Goal: Task Accomplishment & Management: Manage account settings

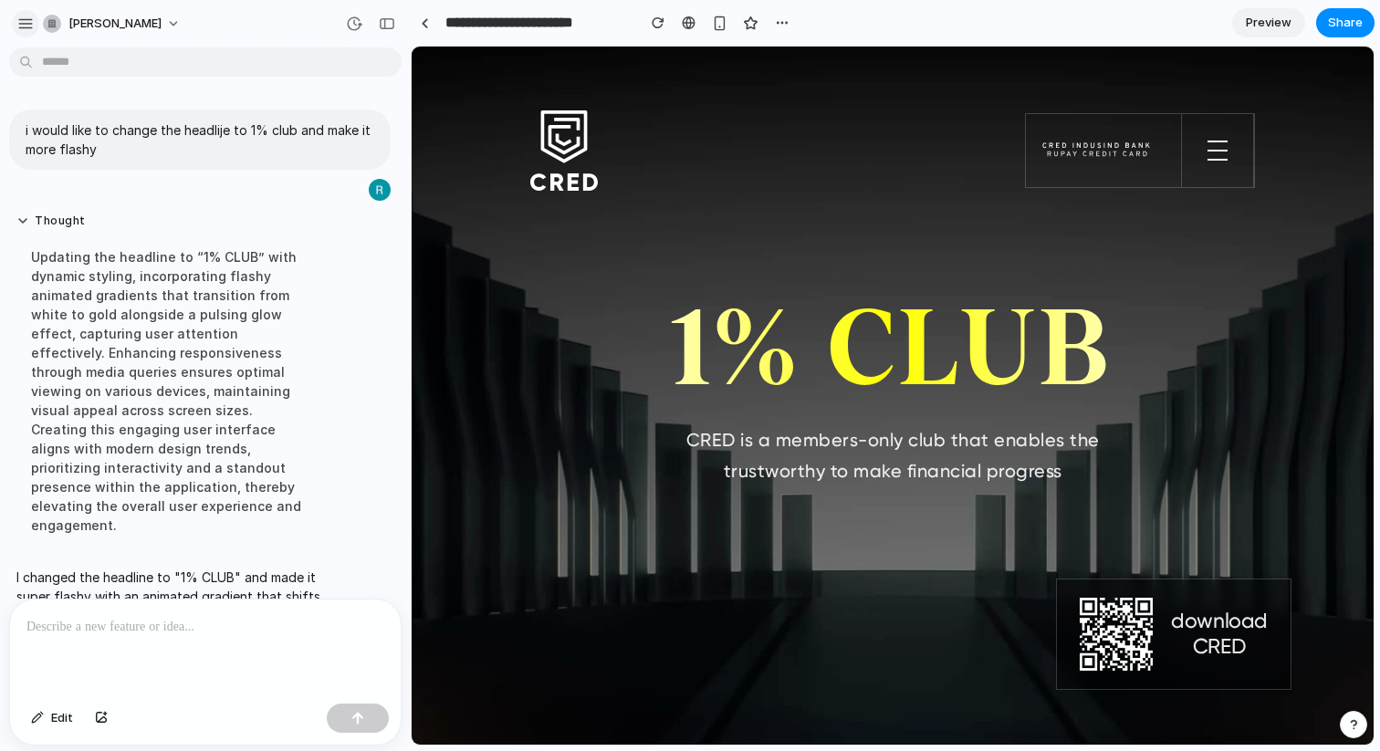
click at [33, 29] on div "button" at bounding box center [25, 24] width 16 height 16
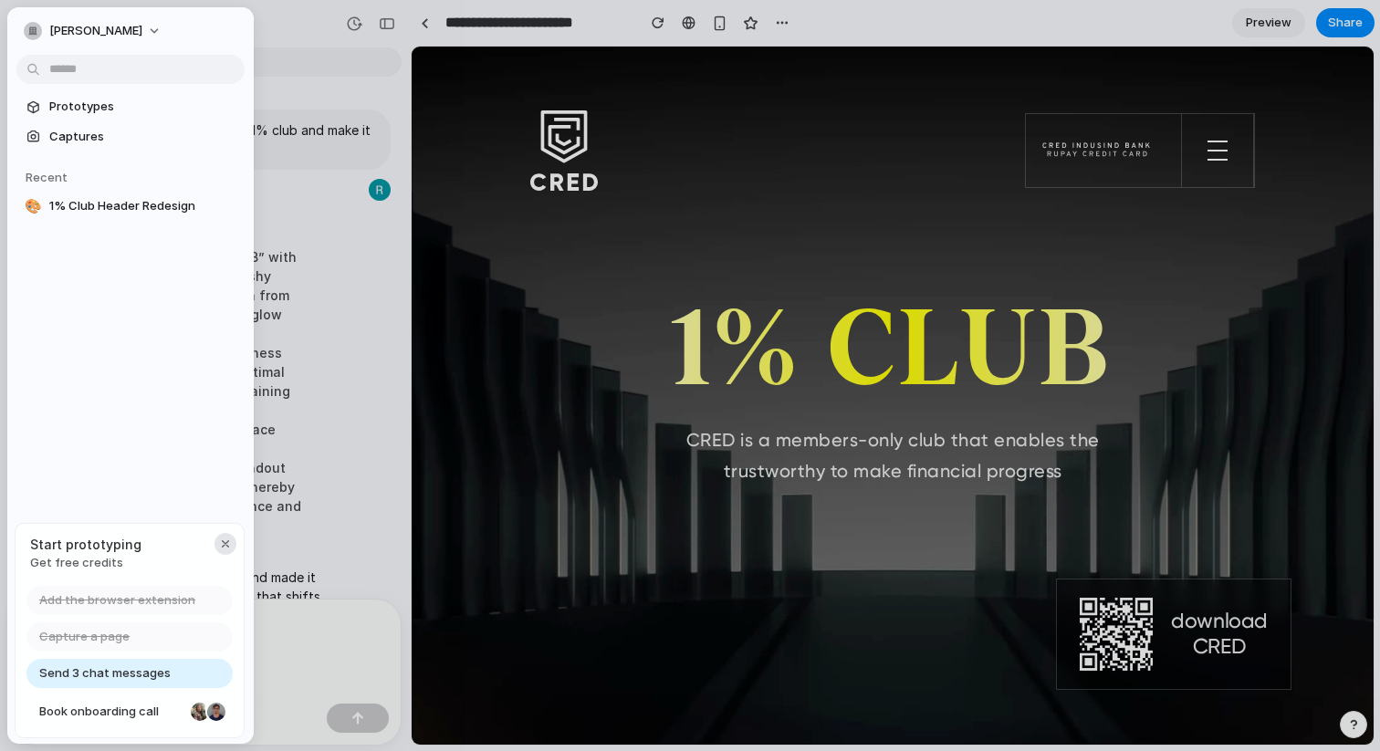
click at [223, 541] on div "button" at bounding box center [225, 544] width 15 height 15
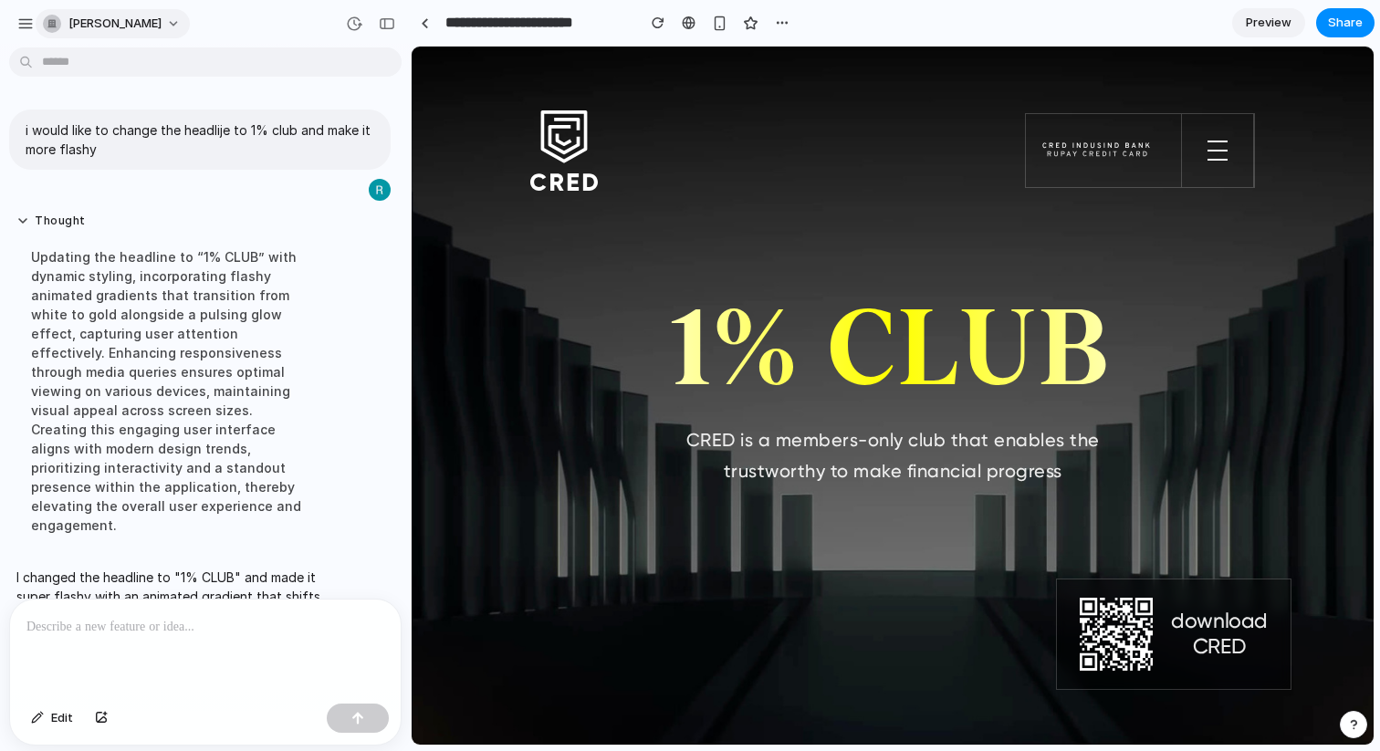
click at [162, 24] on button "[PERSON_NAME]" at bounding box center [113, 23] width 154 height 29
click at [151, 112] on li "Change theme" at bounding box center [114, 123] width 151 height 29
click at [128, 71] on li "Settings" at bounding box center [114, 64] width 151 height 29
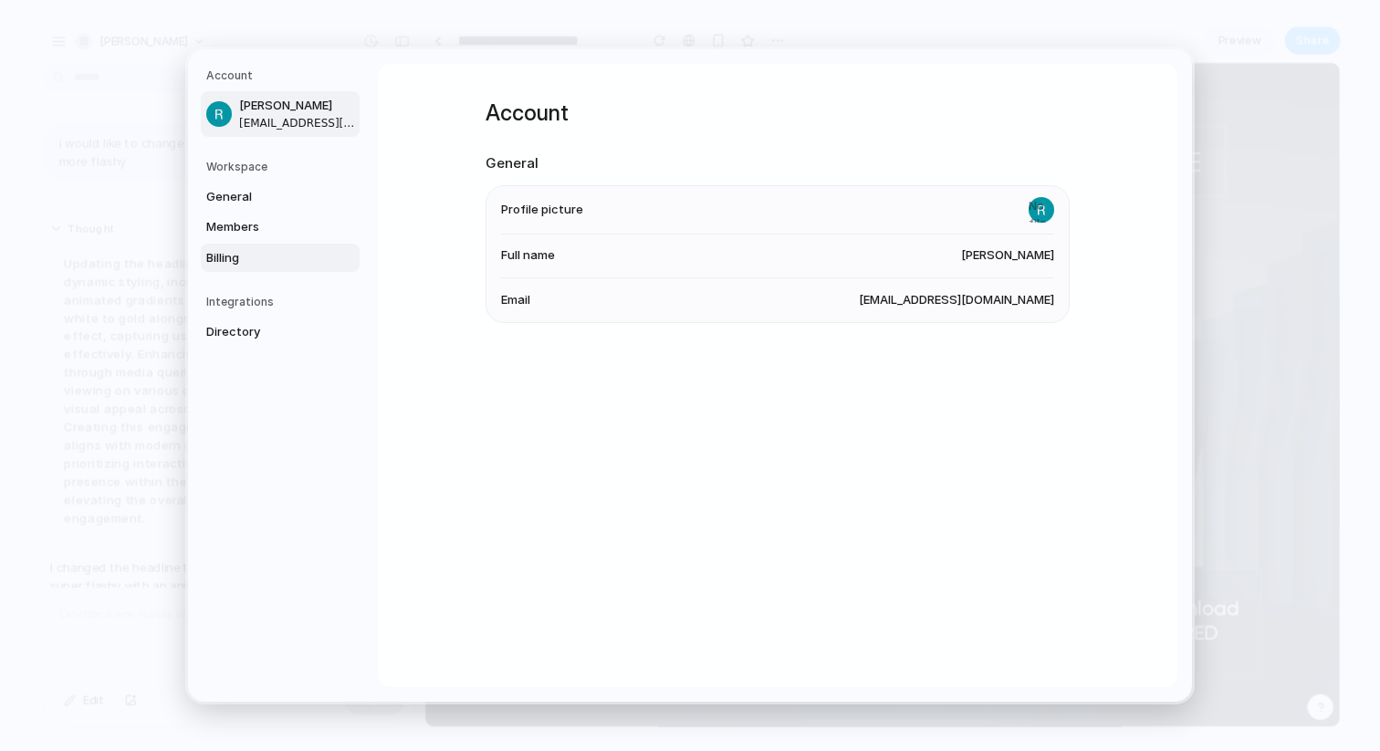
click at [234, 253] on span "Billing" at bounding box center [264, 258] width 117 height 18
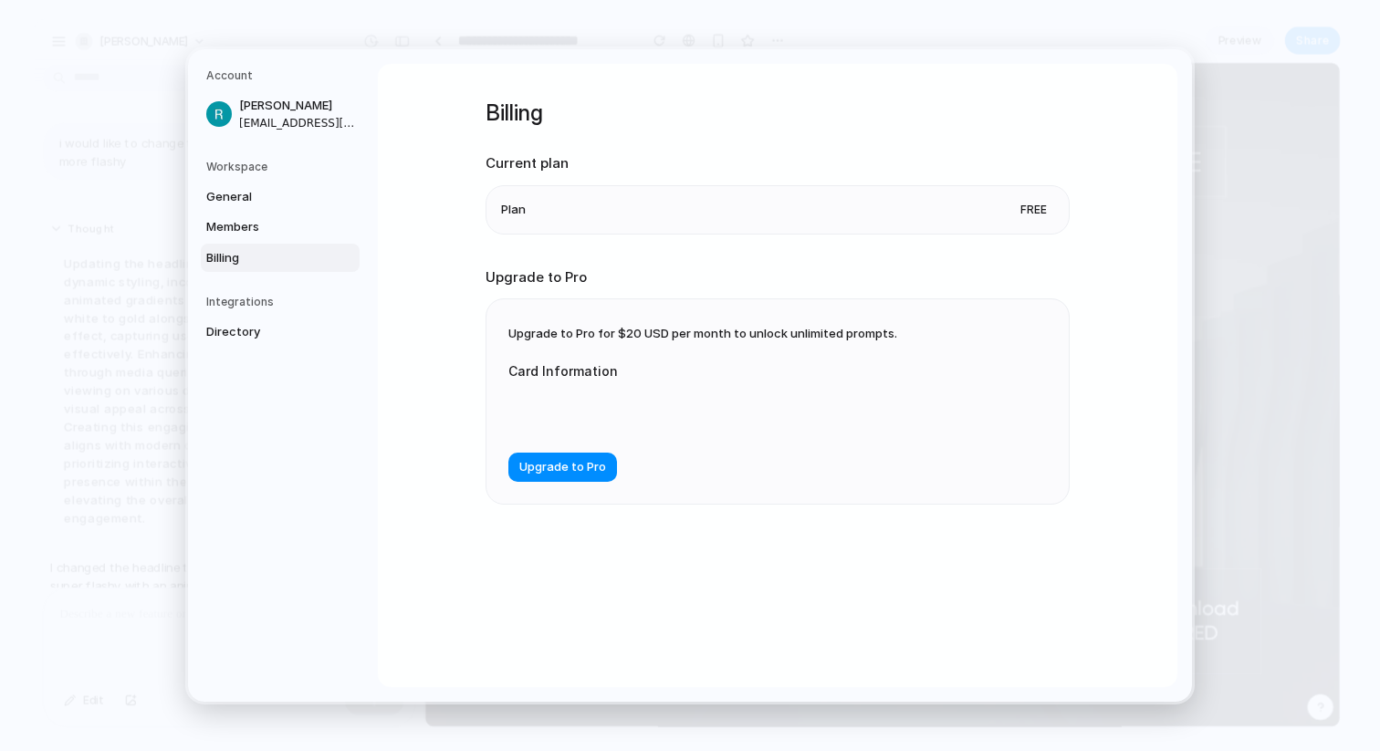
click at [897, 196] on li "Plan Free" at bounding box center [777, 209] width 553 height 47
click at [578, 458] on button "Upgrade to Pro" at bounding box center [562, 467] width 109 height 29
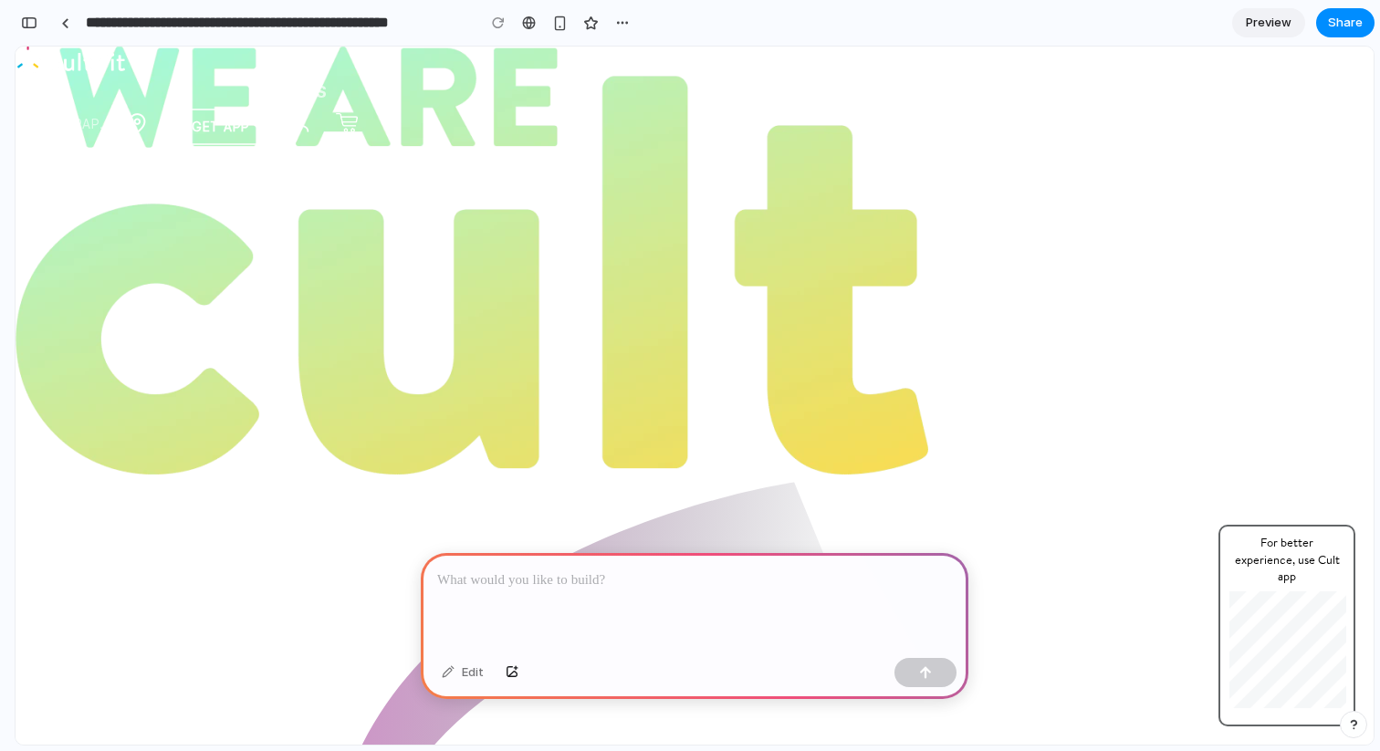
click at [615, 589] on p at bounding box center [694, 580] width 515 height 22
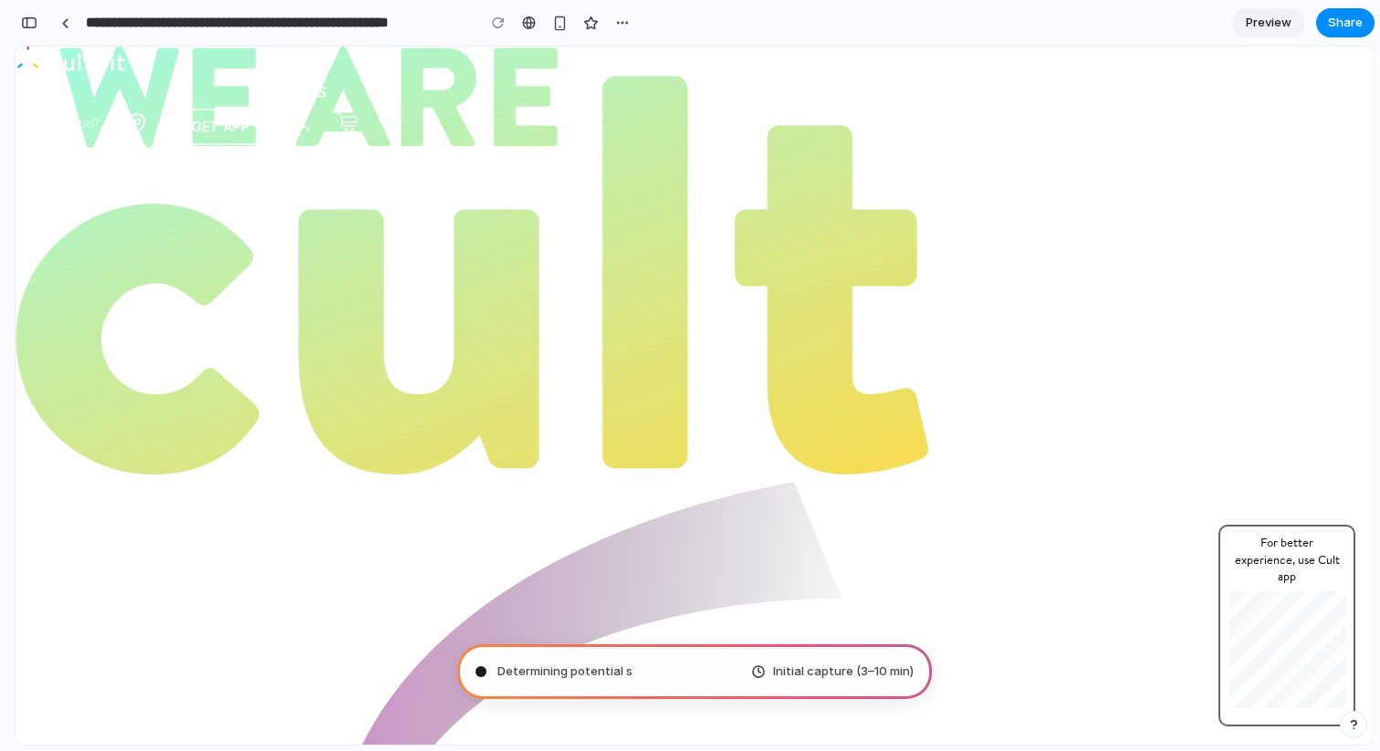
click at [745, 317] on img at bounding box center [472, 261] width 912 height 428
type input "**********"
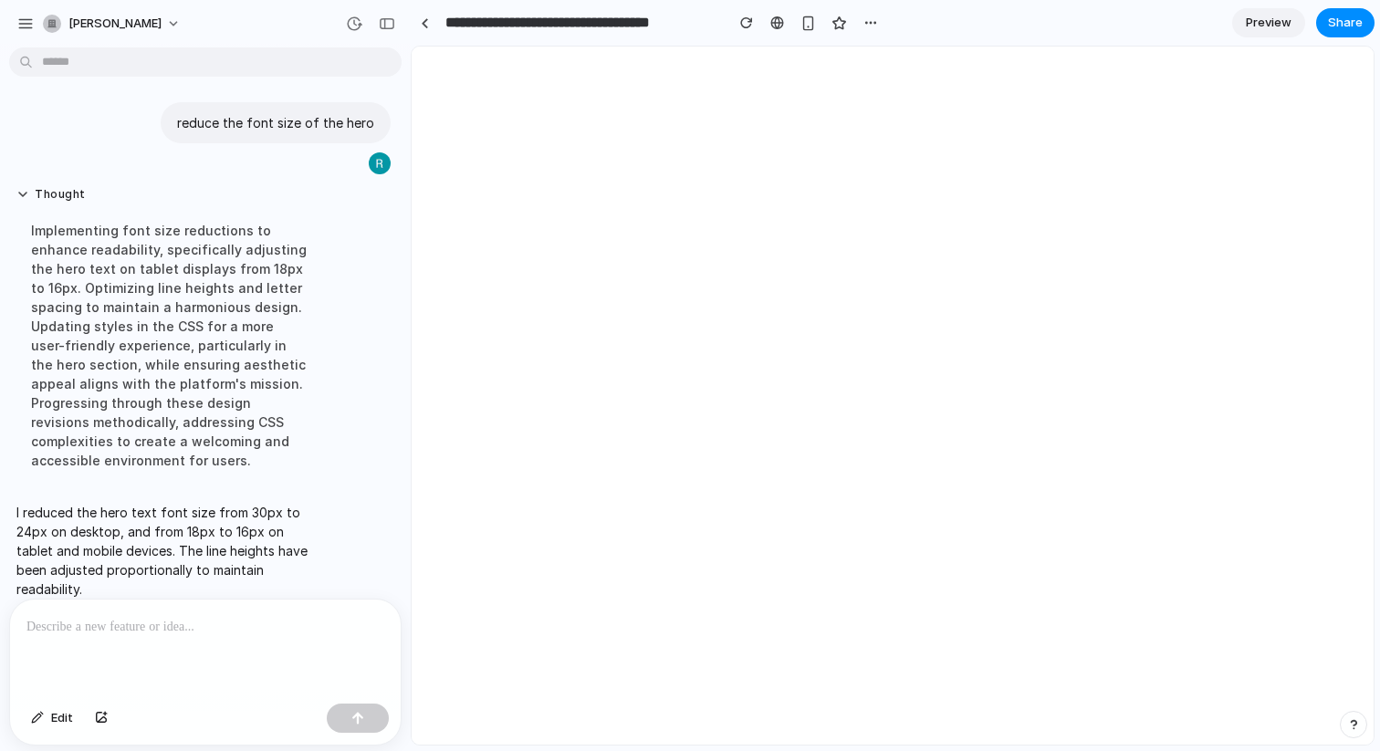
scroll to position [0, 0]
